Goal: Task Accomplishment & Management: Manage account settings

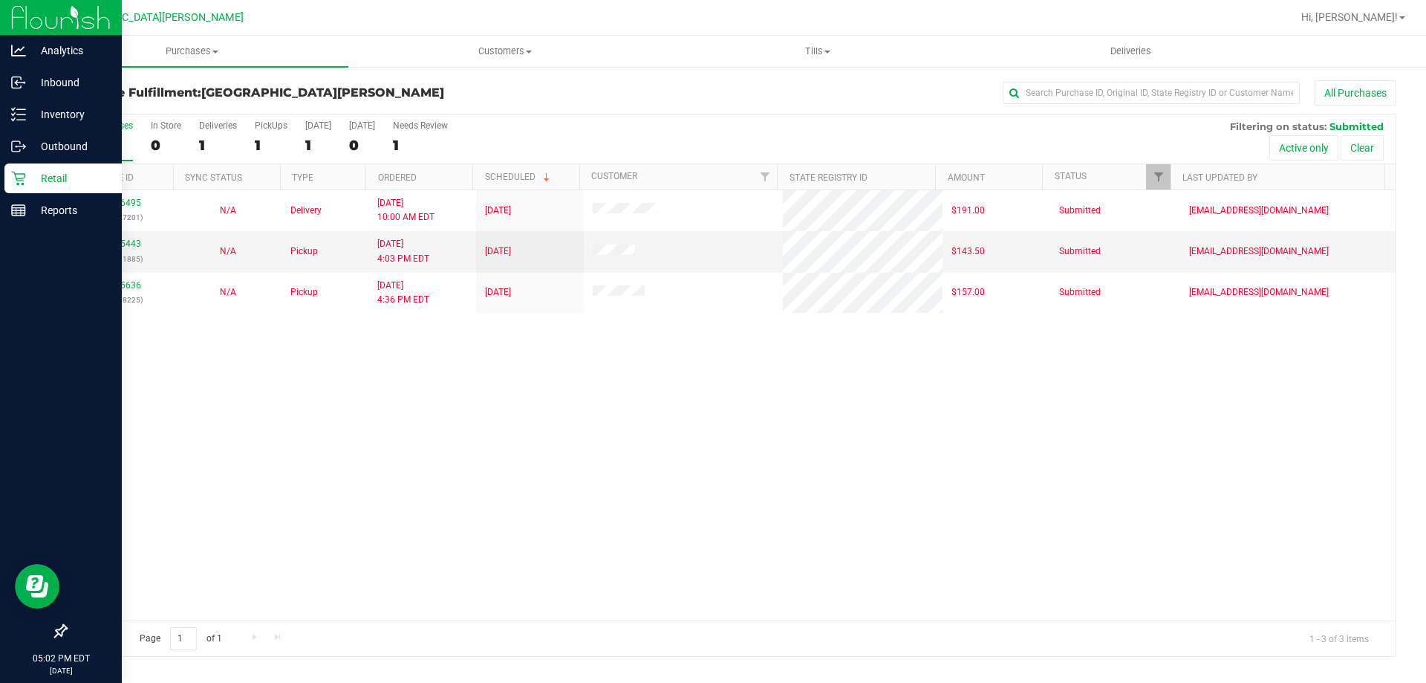
click at [45, 181] on p "Retail" at bounding box center [70, 178] width 89 height 18
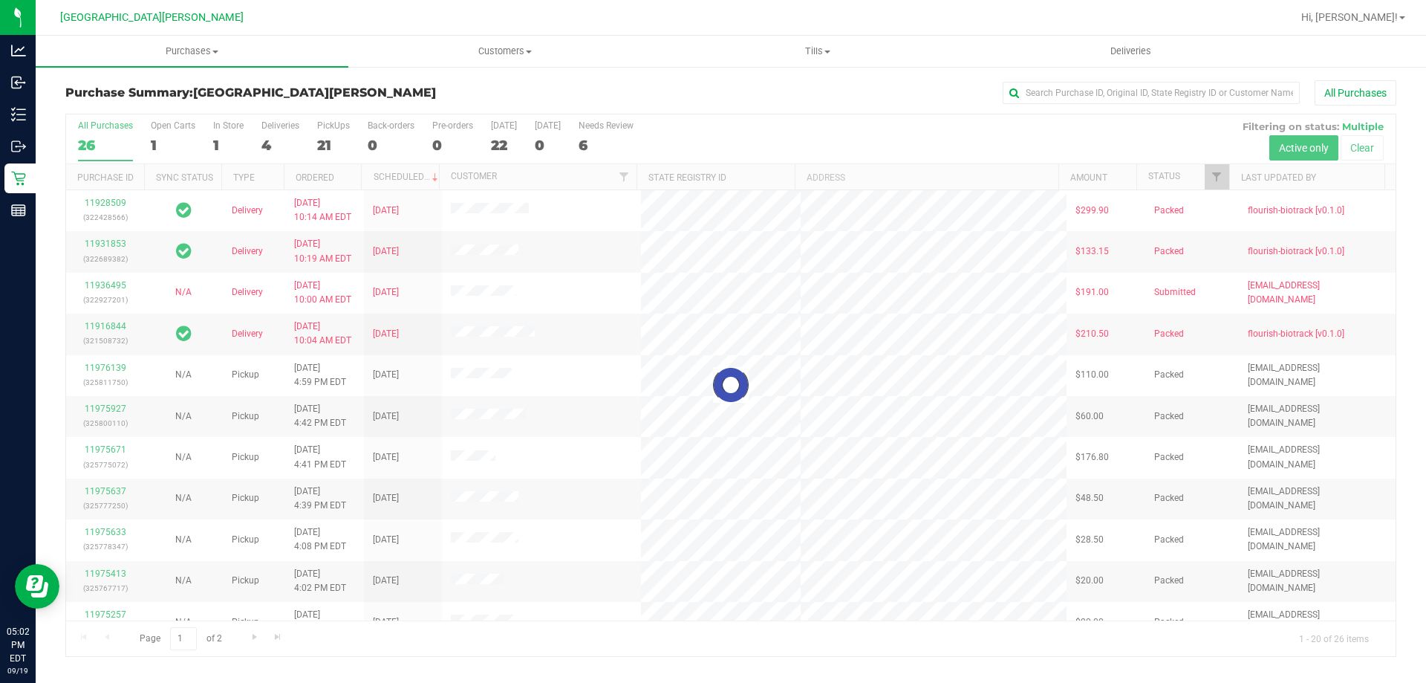
click at [227, 123] on div at bounding box center [731, 385] width 1330 height 542
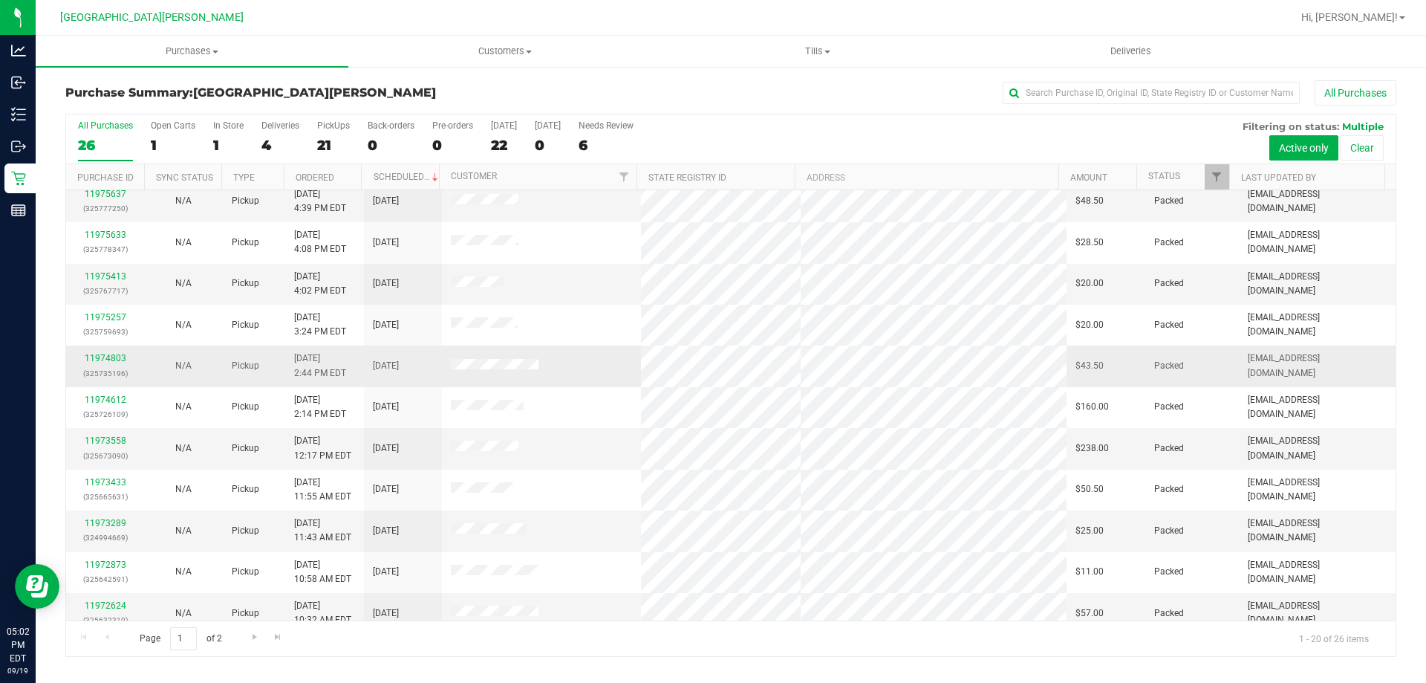
scroll to position [392, 0]
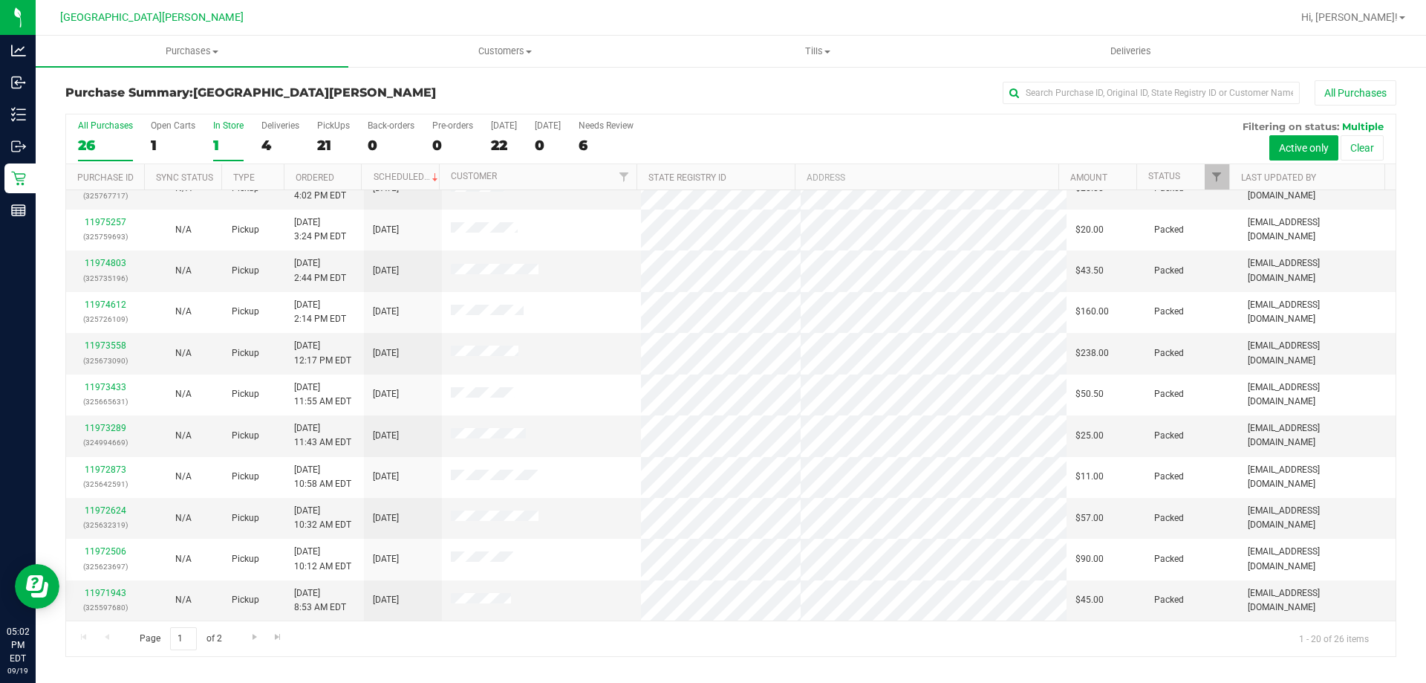
click at [231, 128] on div "In Store" at bounding box center [228, 125] width 30 height 10
click at [0, 0] on input "In Store 1" at bounding box center [0, 0] width 0 height 0
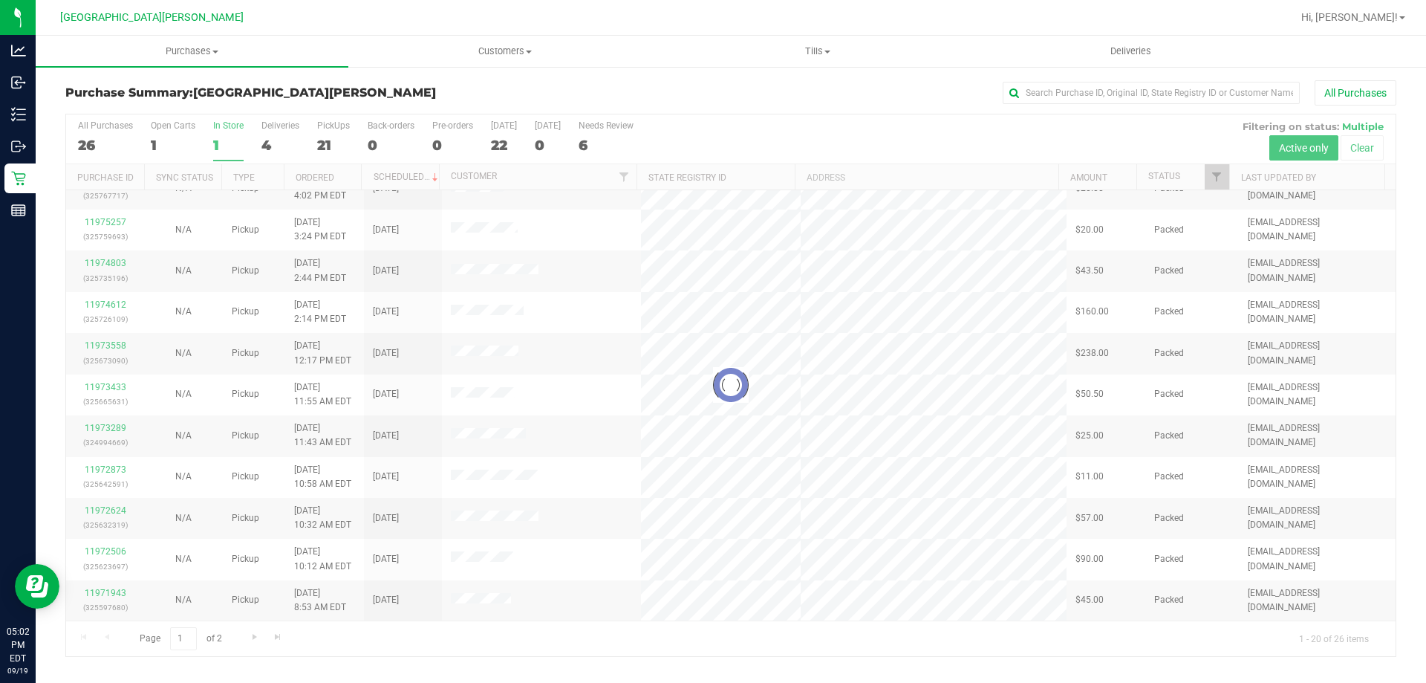
scroll to position [0, 0]
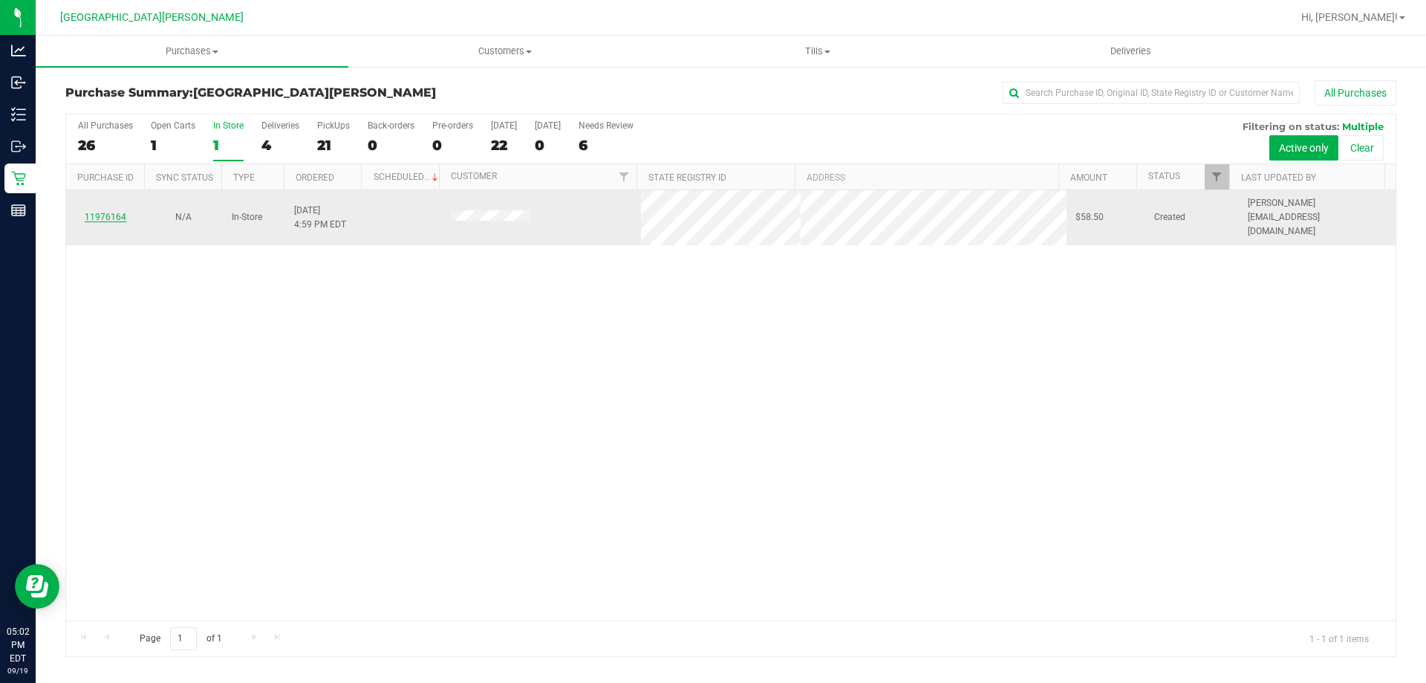
click at [110, 212] on link "11976164" at bounding box center [106, 217] width 42 height 10
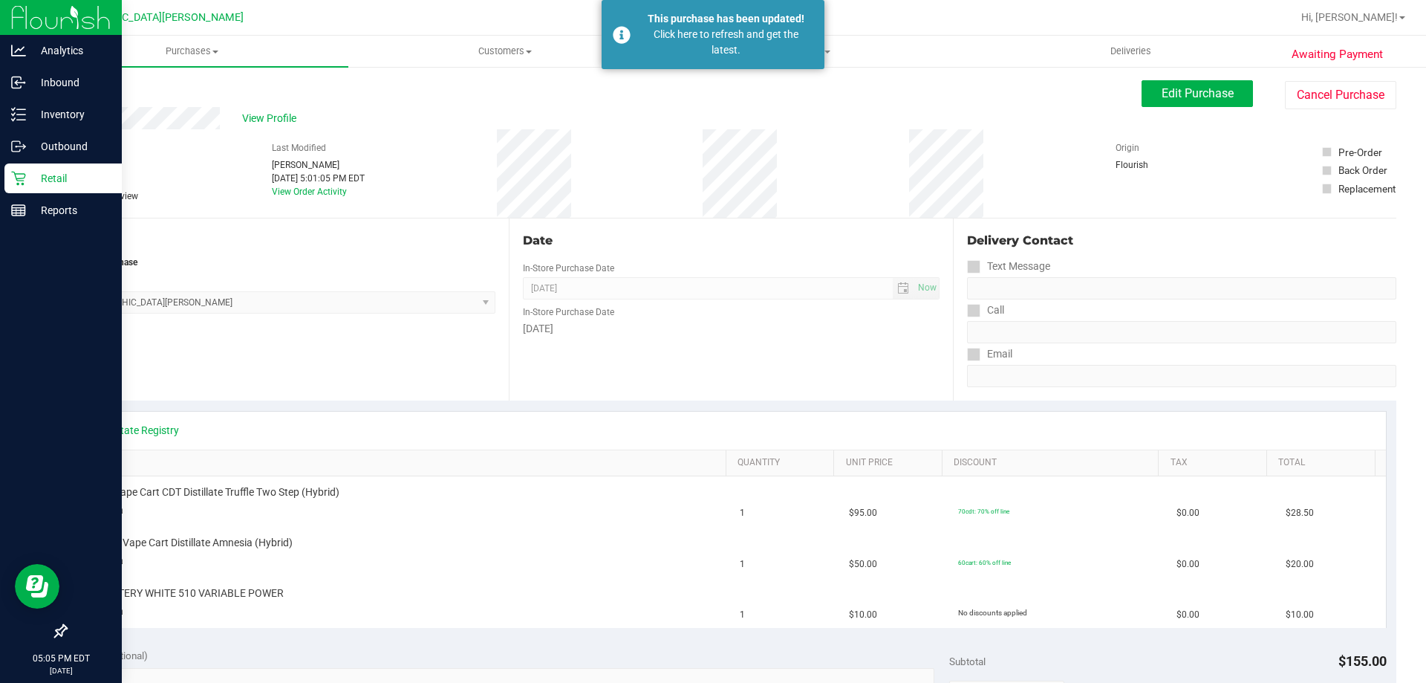
click at [16, 176] on icon at bounding box center [18, 178] width 15 height 15
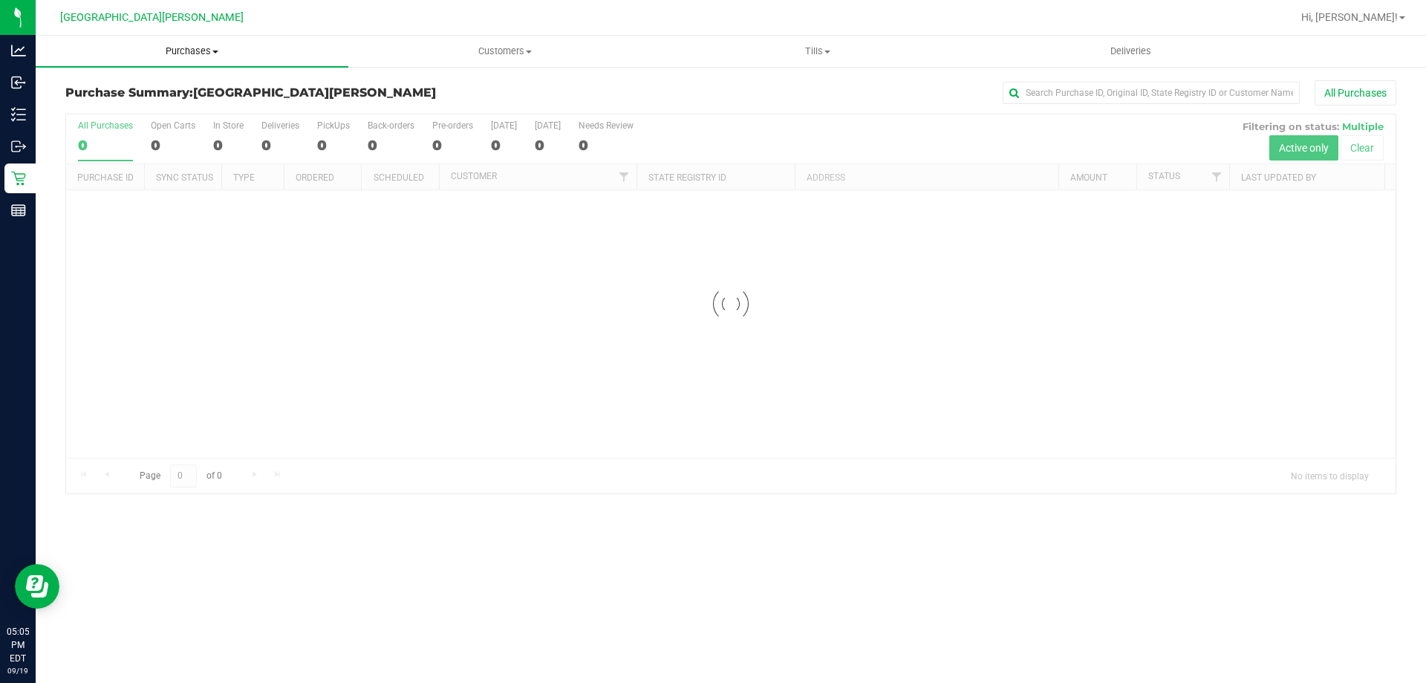
click at [185, 47] on span "Purchases" at bounding box center [192, 51] width 313 height 13
click at [88, 108] on span "Fulfillment" at bounding box center [82, 107] width 92 height 13
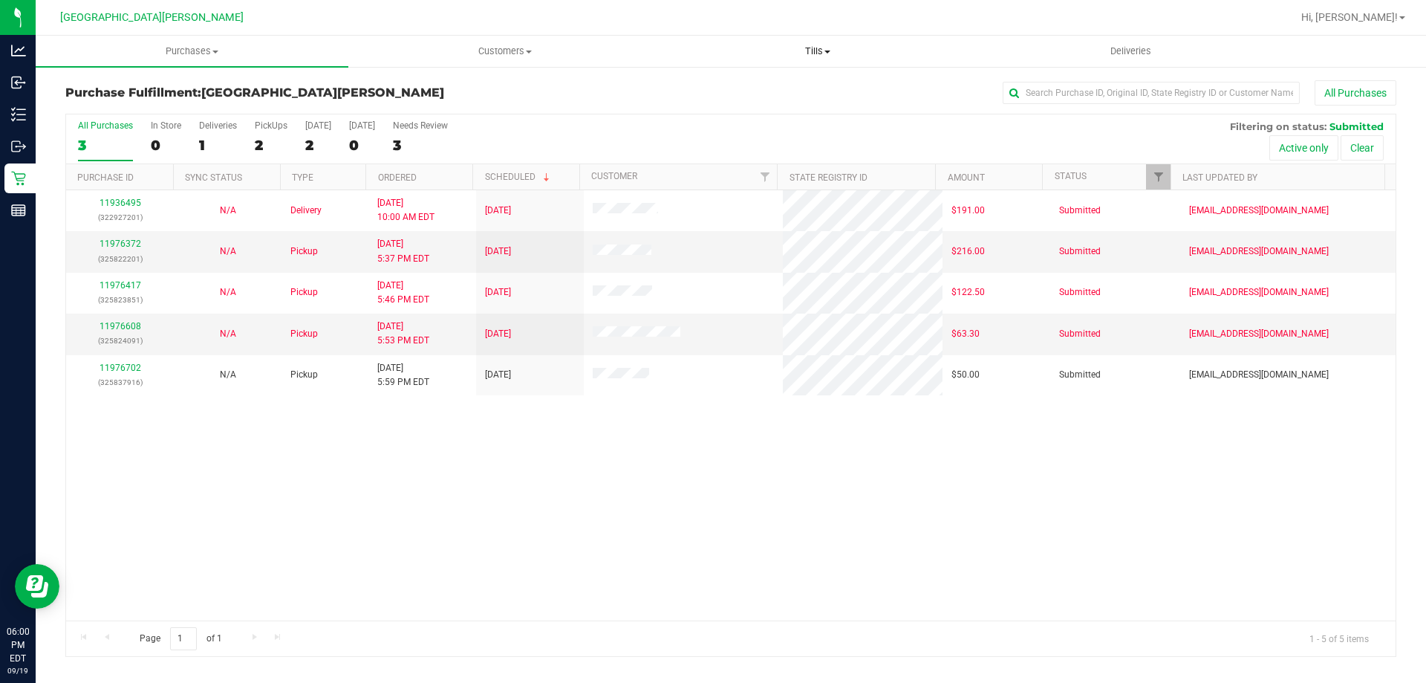
click at [820, 50] on span "Tills" at bounding box center [817, 51] width 311 height 13
click at [703, 88] on span "Manage tills" at bounding box center [711, 89] width 100 height 13
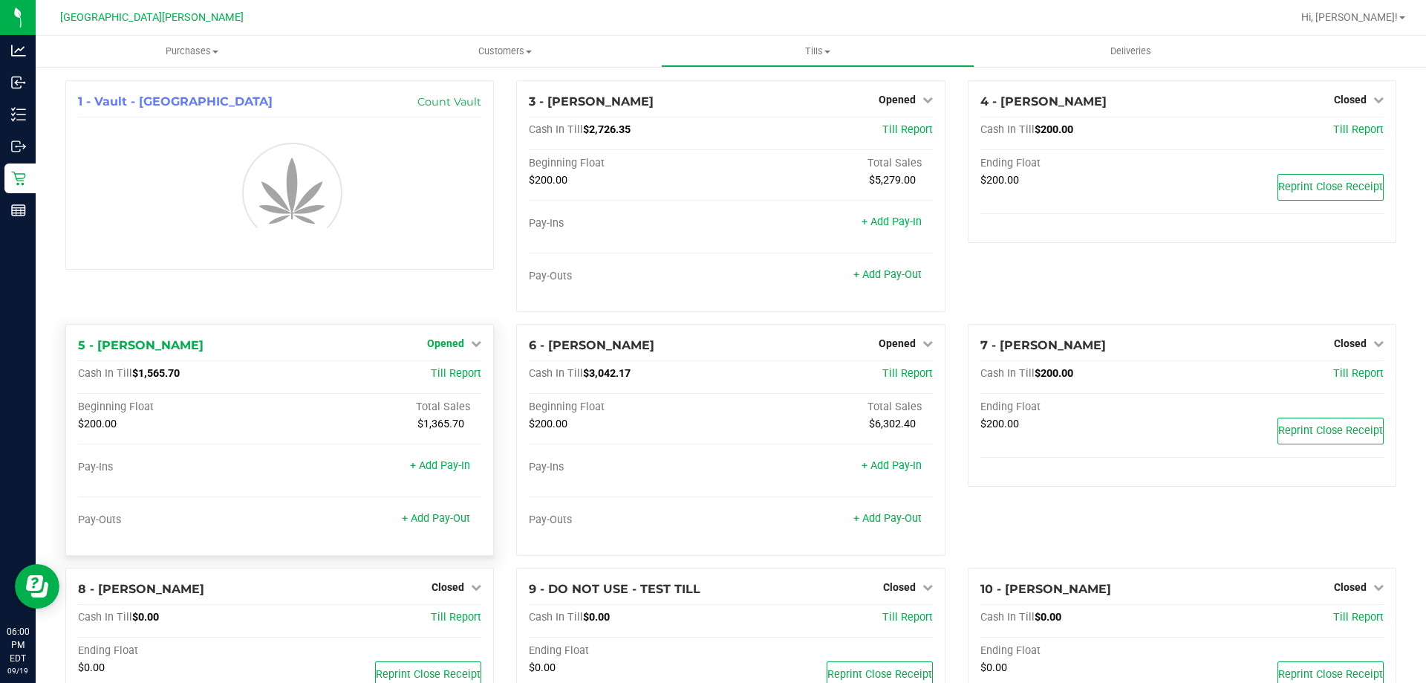
click at [444, 345] on span "Opened" at bounding box center [445, 343] width 37 height 12
click at [438, 374] on link "Close Till" at bounding box center [448, 374] width 40 height 12
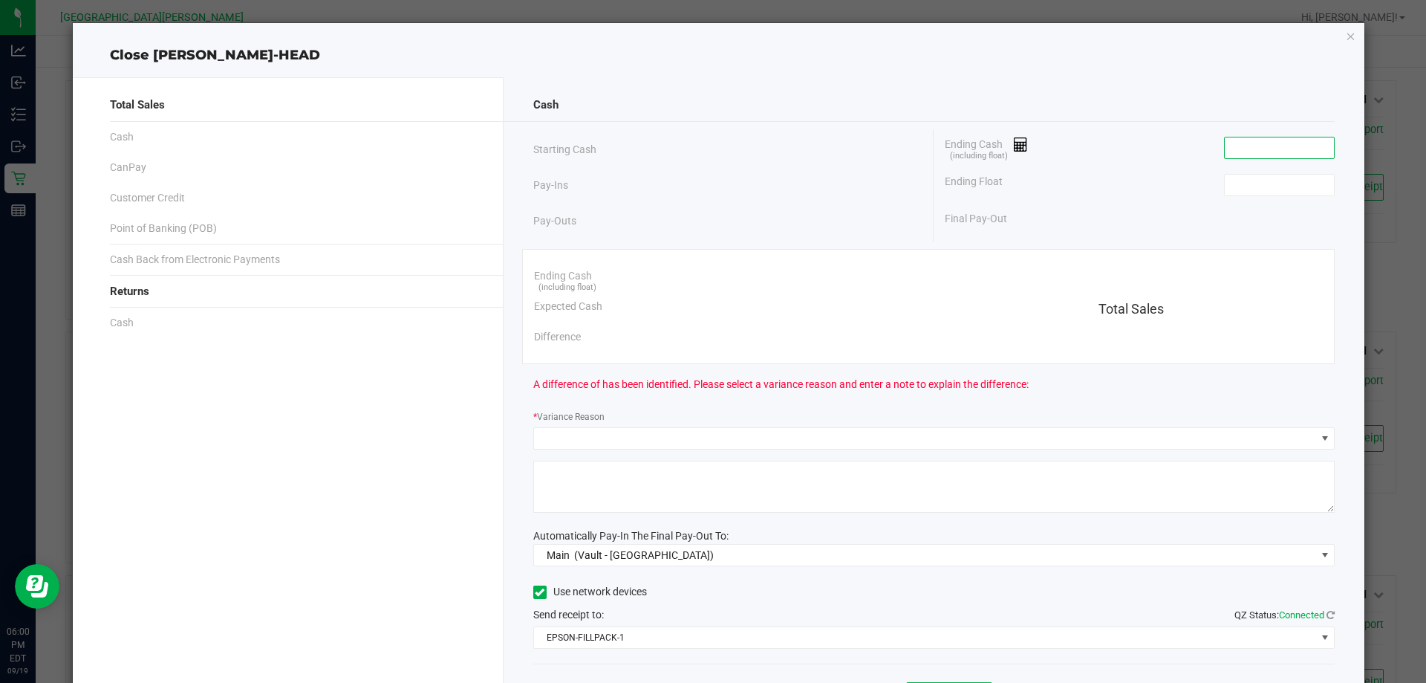
click at [1240, 144] on input at bounding box center [1279, 147] width 109 height 21
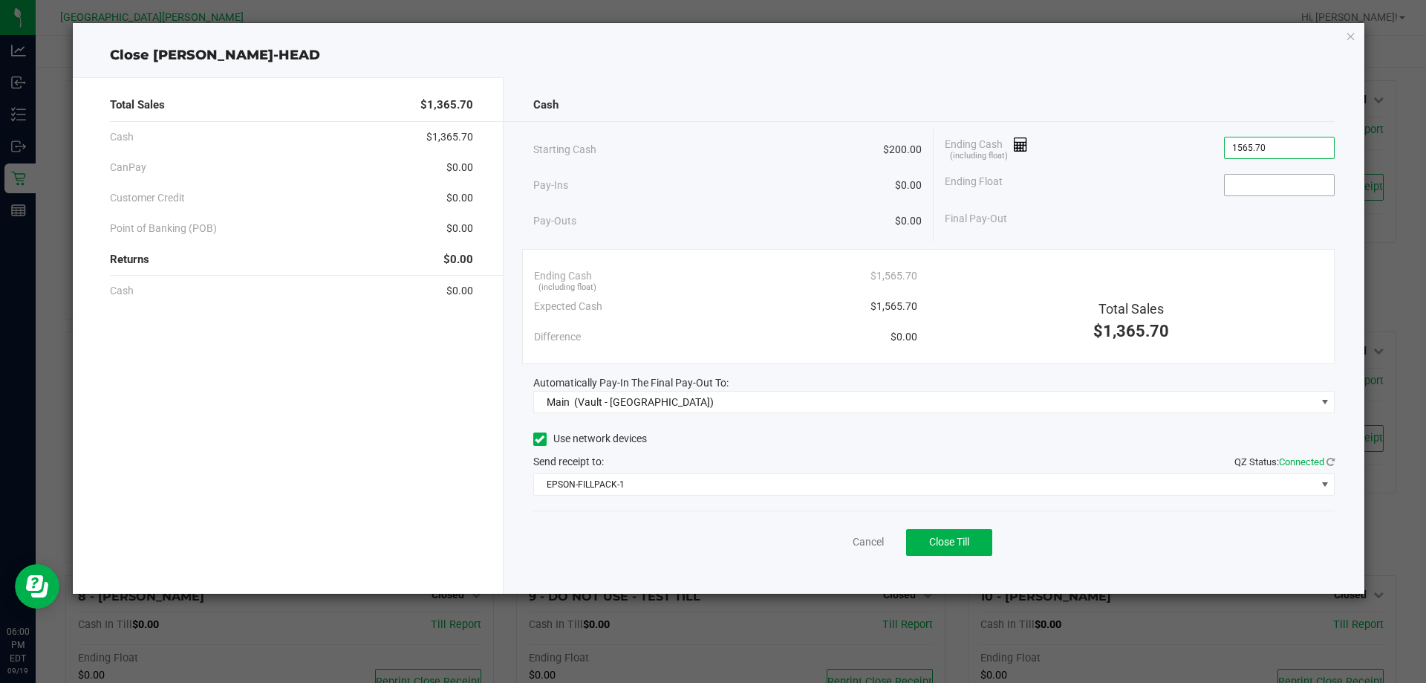
type input "$1,565.70"
click at [1253, 176] on input at bounding box center [1279, 185] width 109 height 21
type input "$200.00"
click at [1111, 121] on div at bounding box center [920, 121] width 832 height 1
click at [677, 36] on div "Close [PERSON_NAME]-HEAD Total Sales $1,365.70 Cash $1,365.70 CanPay $0.00 Cust…" at bounding box center [719, 308] width 1293 height 571
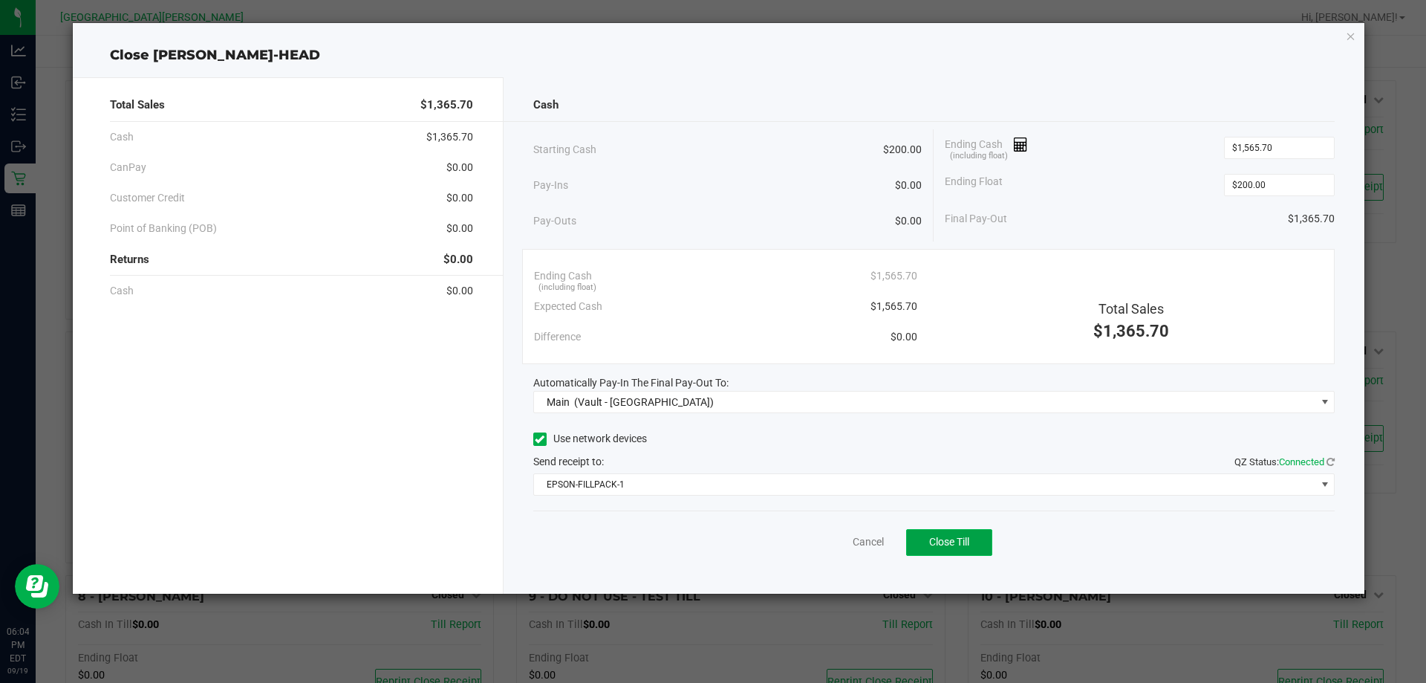
click at [944, 538] on span "Close Till" at bounding box center [949, 542] width 40 height 12
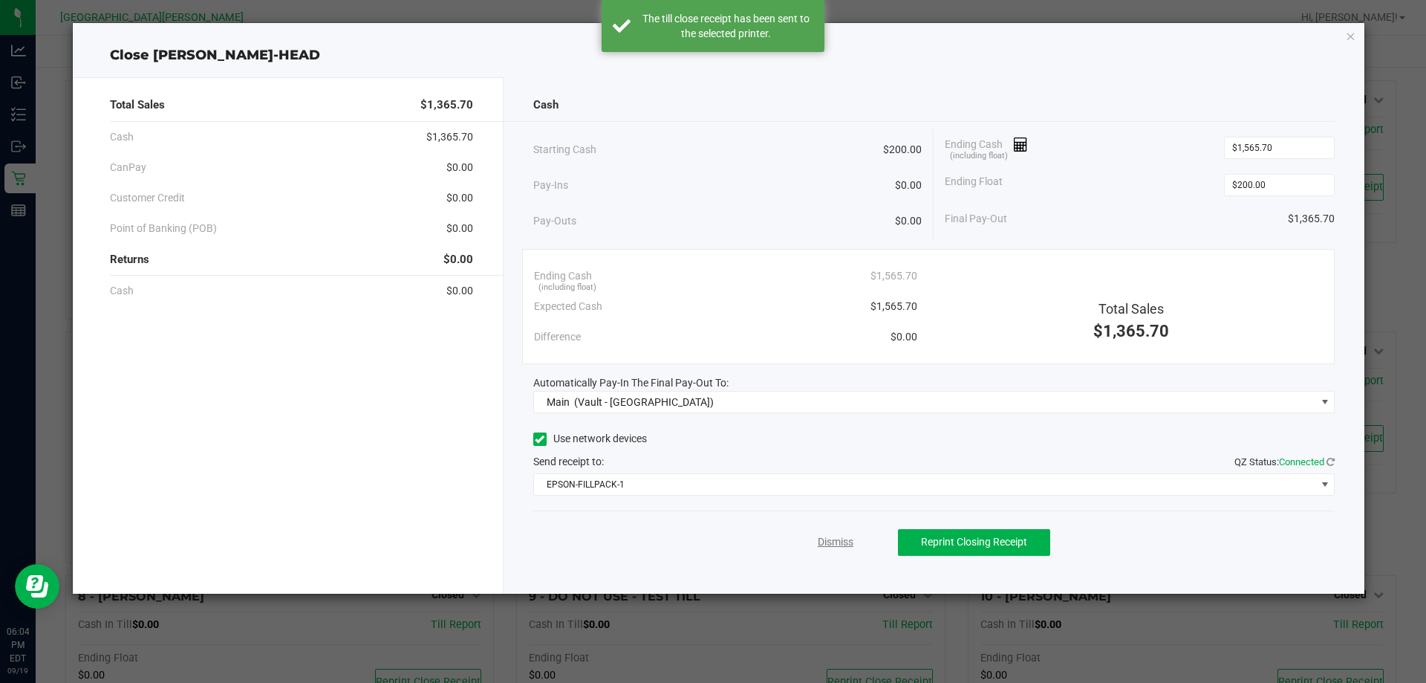
click at [844, 542] on link "Dismiss" at bounding box center [836, 542] width 36 height 16
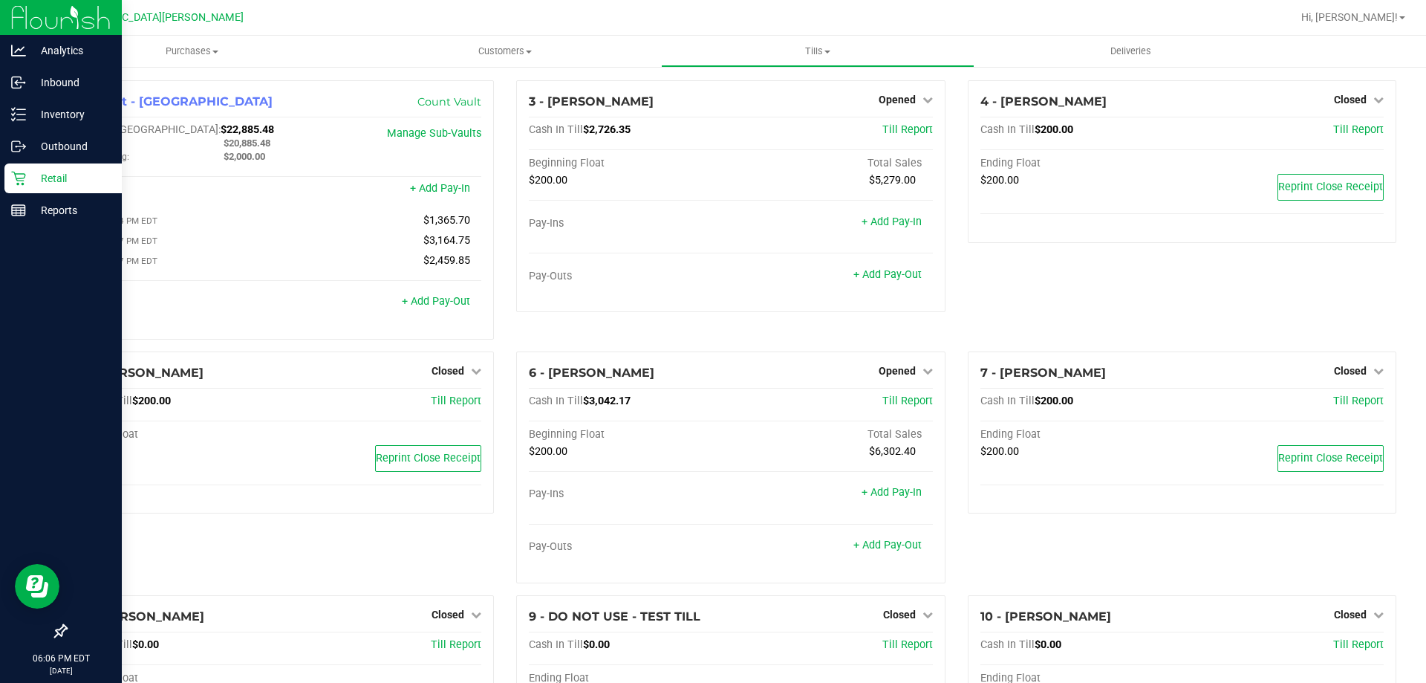
click at [14, 174] on icon at bounding box center [18, 178] width 15 height 15
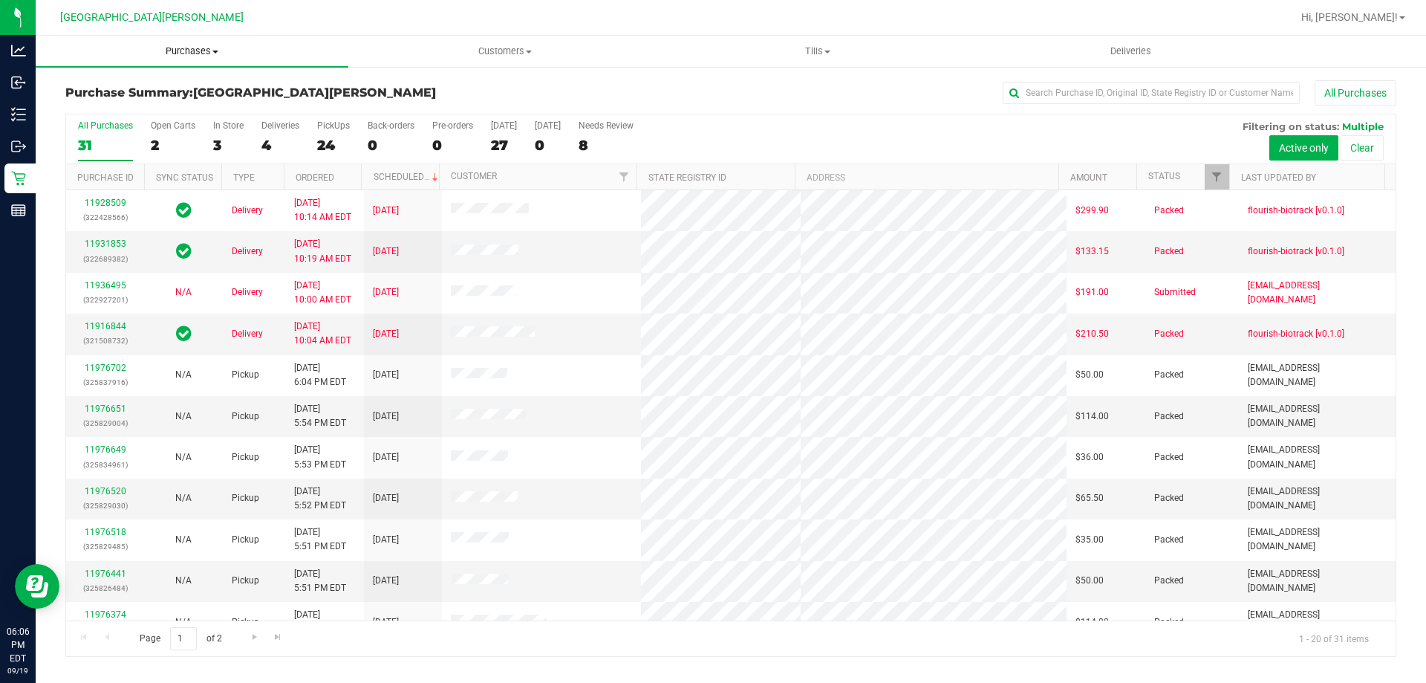
click at [188, 64] on uib-tab-heading "Purchases Summary of purchases Fulfillment All purchases" at bounding box center [192, 51] width 313 height 31
click at [130, 105] on li "Fulfillment" at bounding box center [192, 108] width 313 height 18
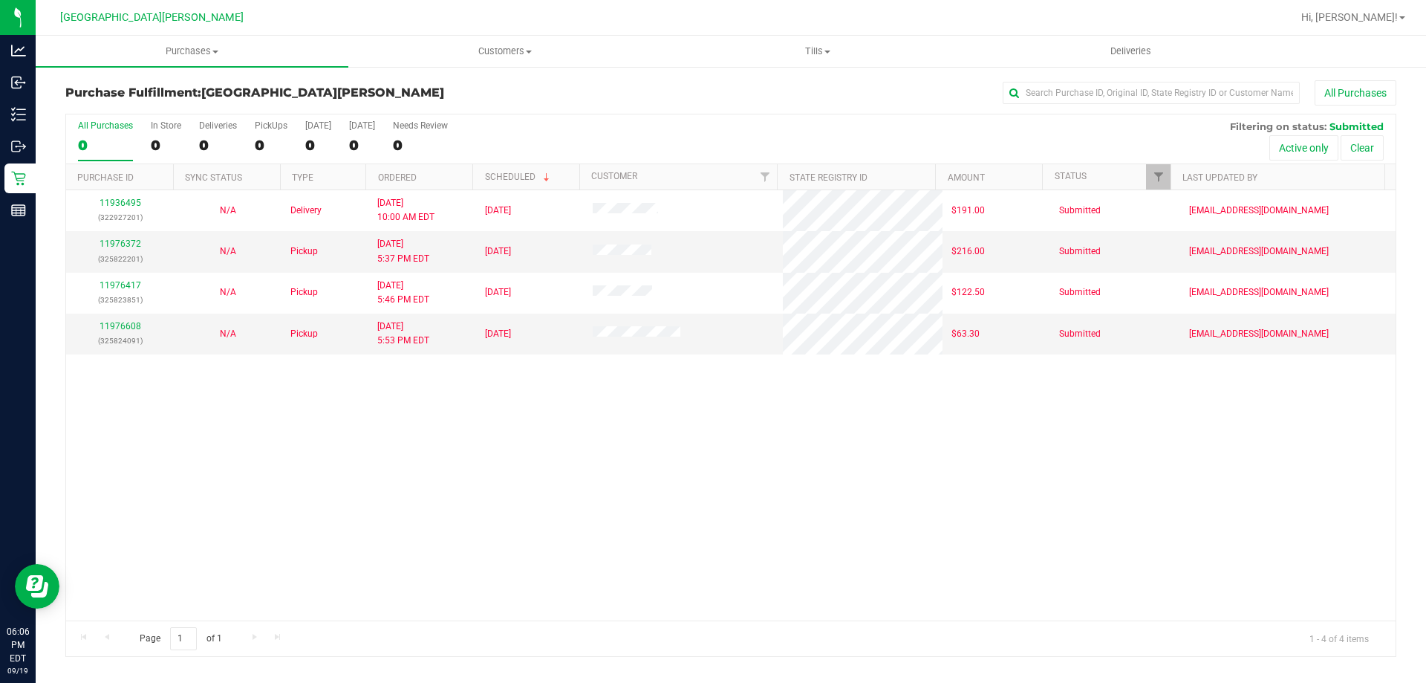
click at [267, 451] on div "11936495 (322927201) N/A Delivery [DATE] 10:00 AM EDT 9/26/2025 $191.00 Submitt…" at bounding box center [731, 405] width 1330 height 430
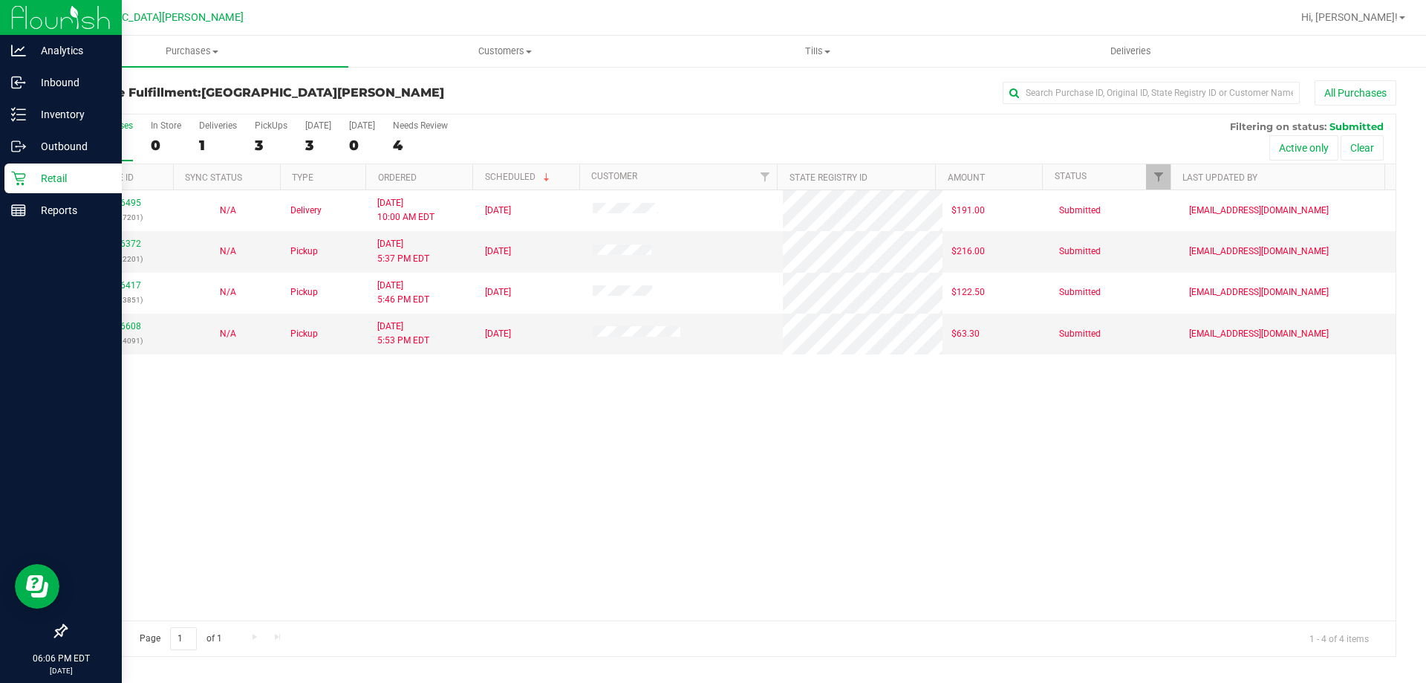
click at [16, 176] on icon at bounding box center [18, 178] width 15 height 15
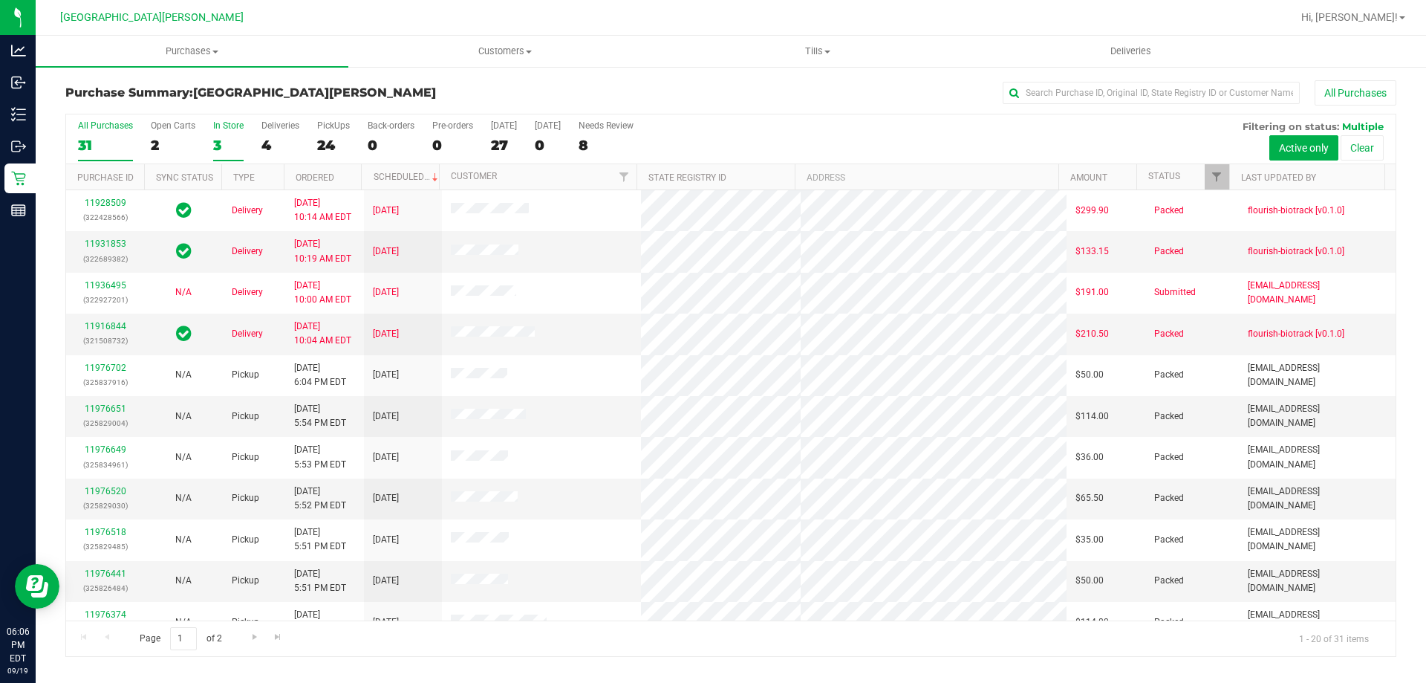
click at [226, 137] on div "3" at bounding box center [228, 145] width 30 height 17
click at [0, 0] on input "In Store 3" at bounding box center [0, 0] width 0 height 0
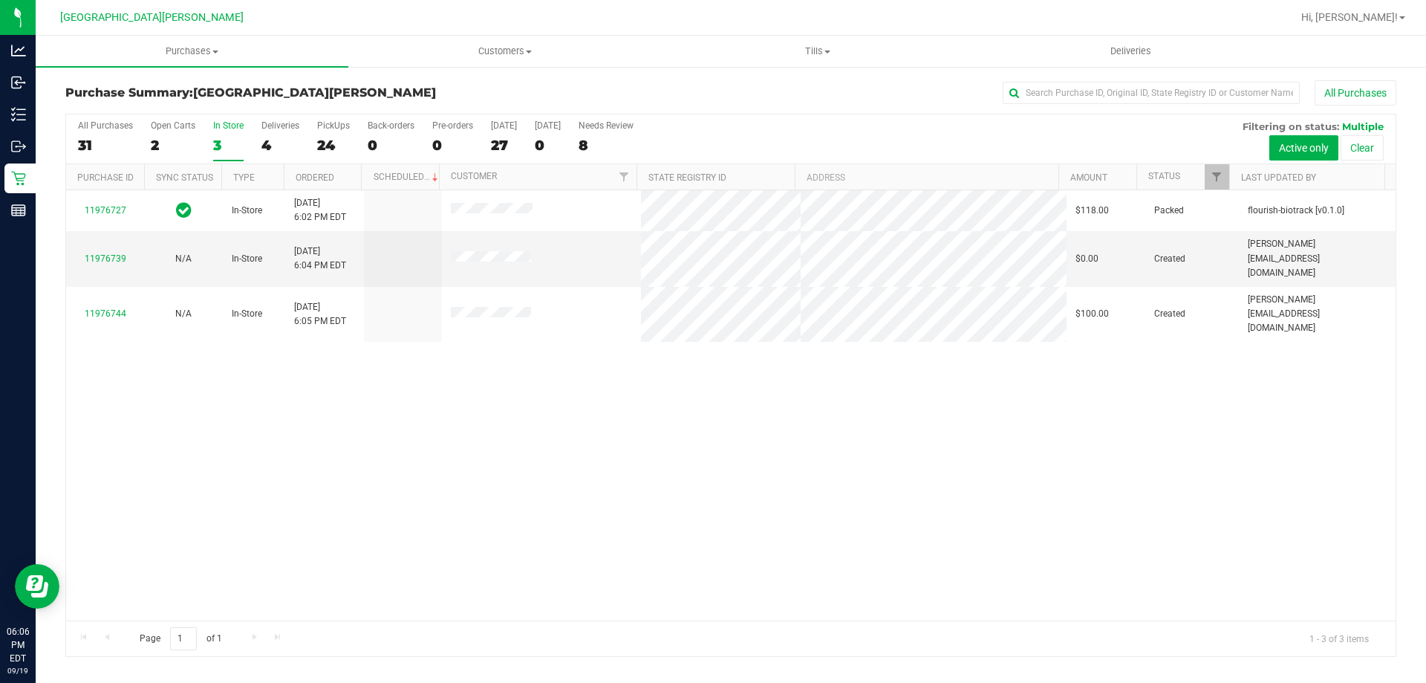
click at [312, 513] on div "11976727 In-Store [DATE] 6:02 PM EDT $118.00 Packed flourish-biotrack [v0.1.0] …" at bounding box center [731, 405] width 1330 height 430
